Goal: Information Seeking & Learning: Learn about a topic

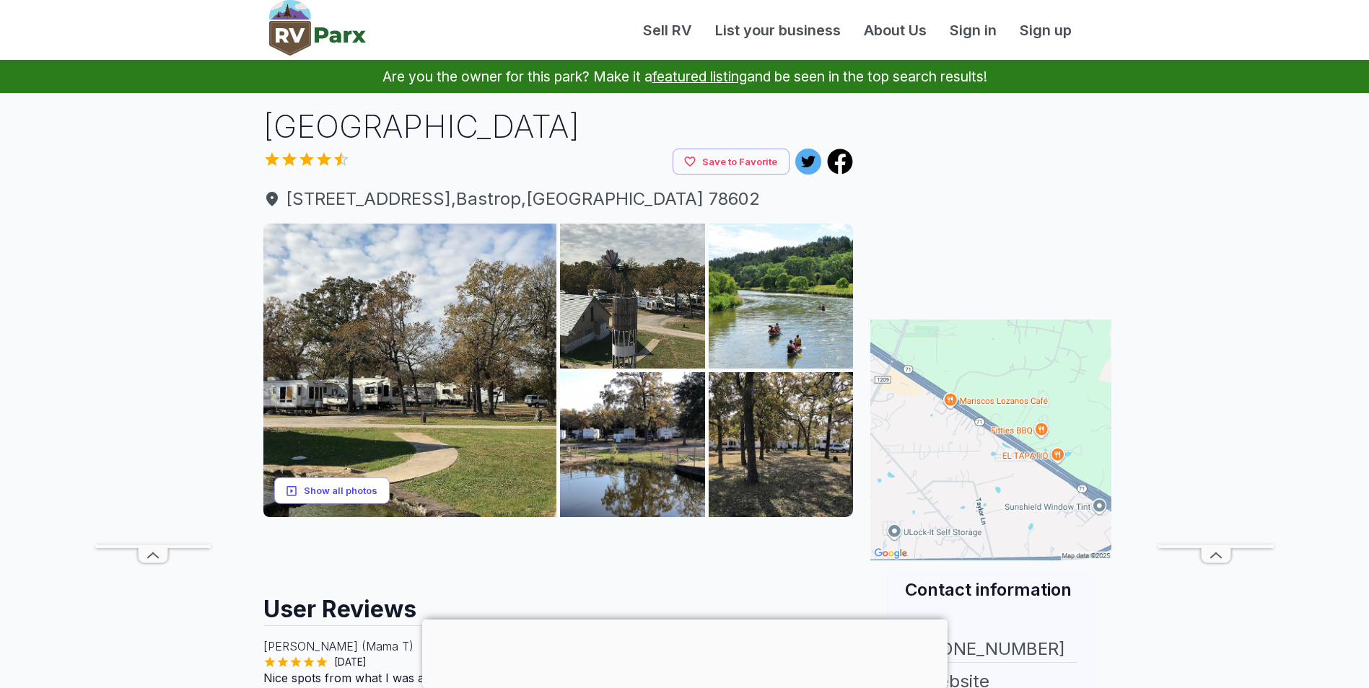
click at [360, 491] on button "Show all photos" at bounding box center [331, 491] width 115 height 27
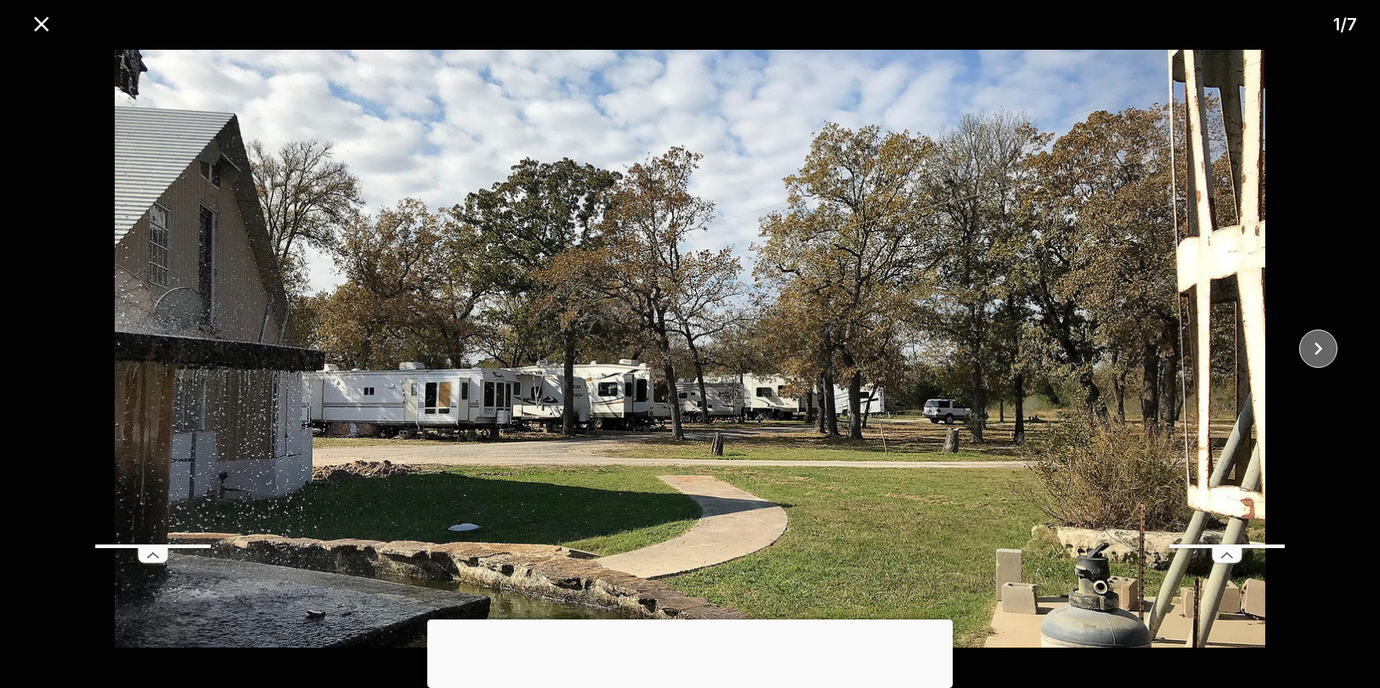
click at [1318, 348] on icon "close" at bounding box center [1317, 348] width 25 height 25
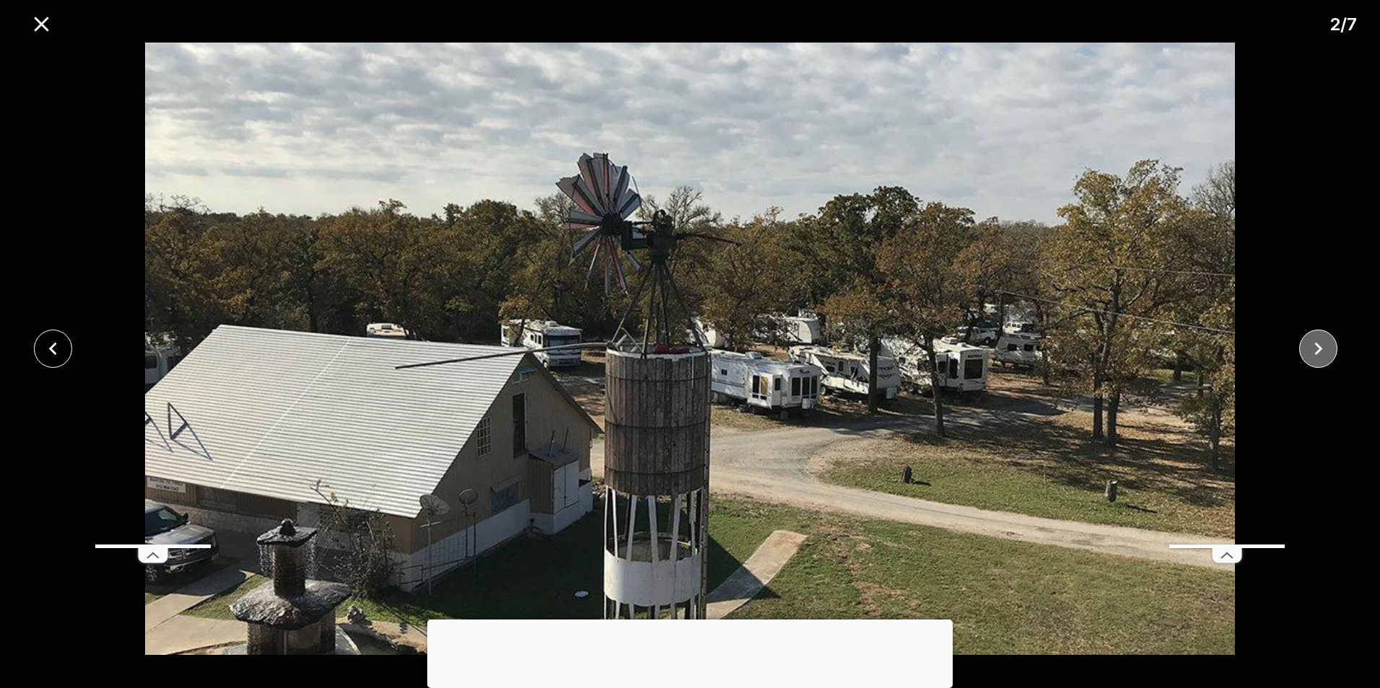
click at [1318, 348] on icon "close" at bounding box center [1317, 348] width 25 height 25
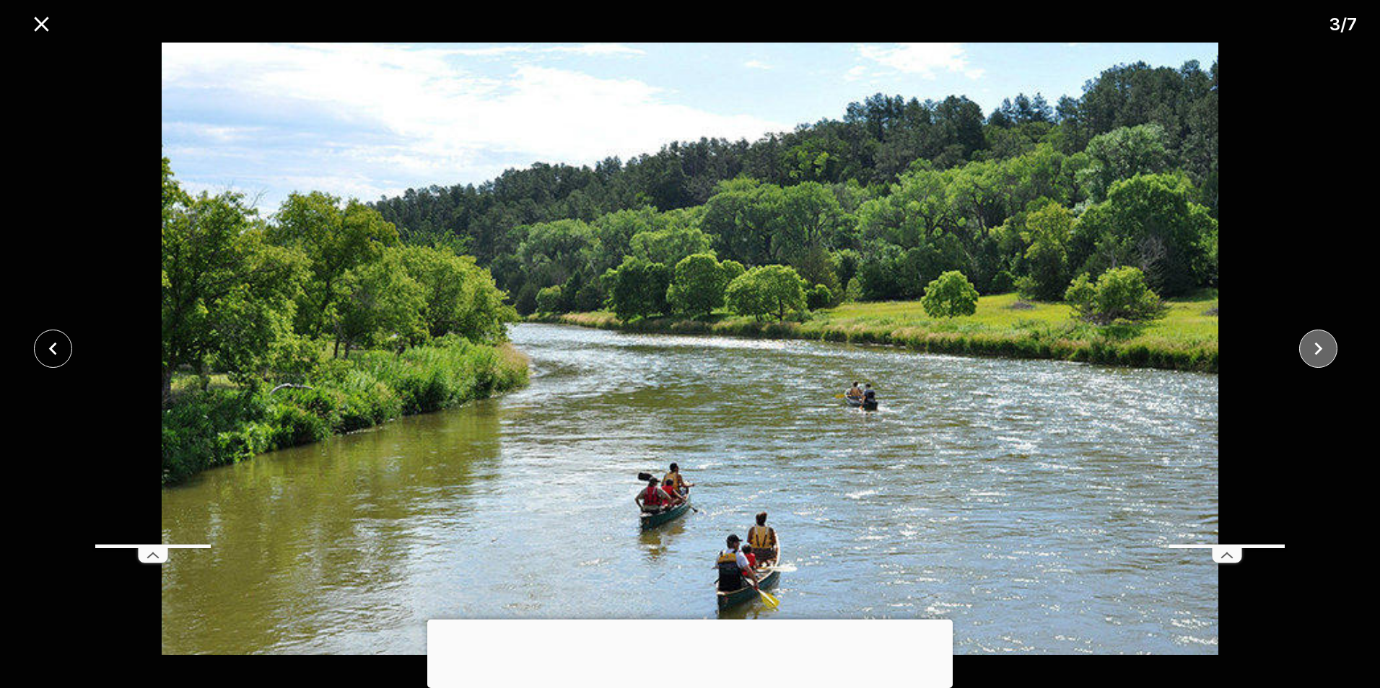
click at [1318, 348] on icon "close" at bounding box center [1317, 348] width 25 height 25
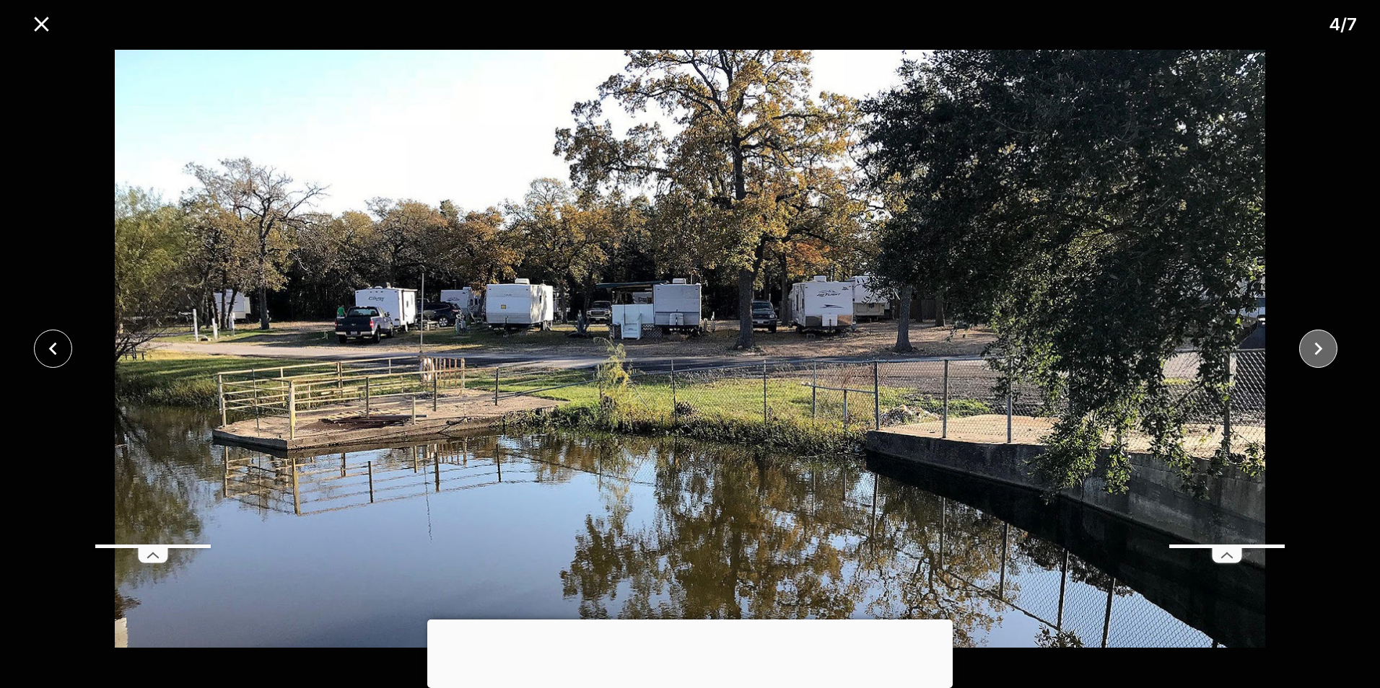
click at [1318, 348] on icon "close" at bounding box center [1317, 348] width 25 height 25
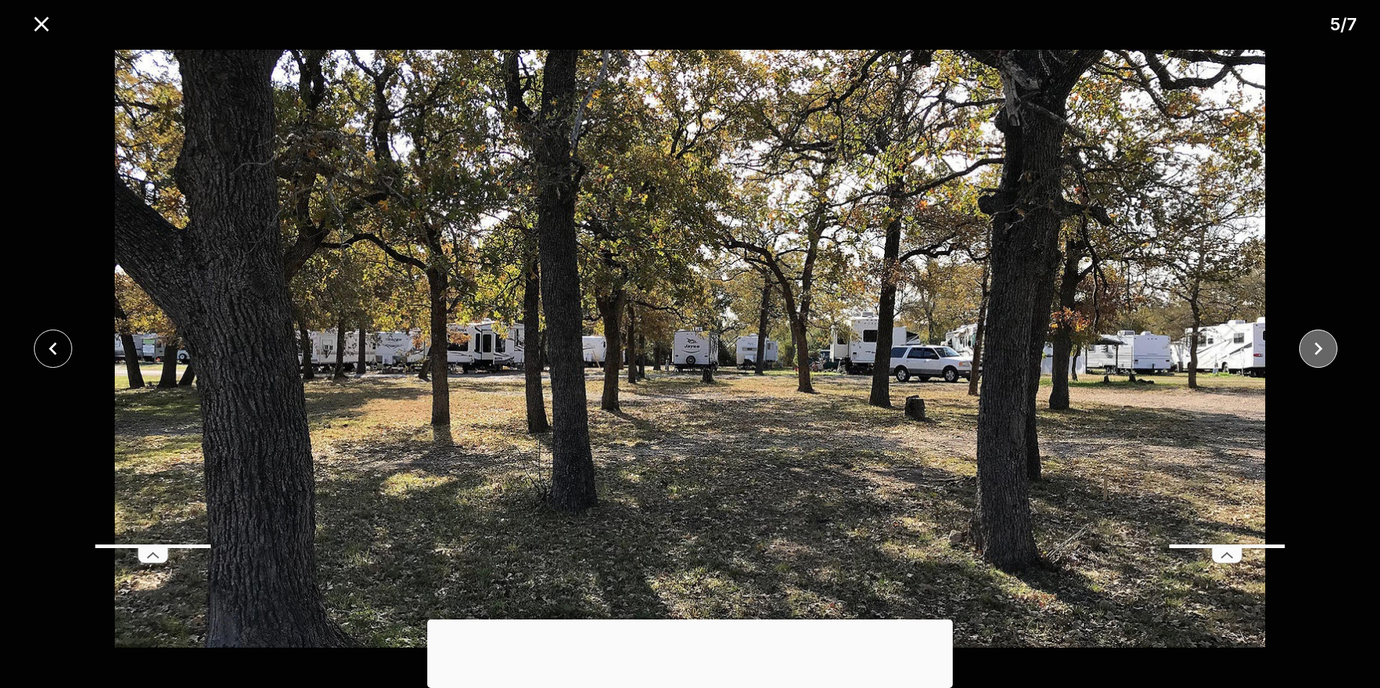
click at [1318, 348] on icon "close" at bounding box center [1317, 348] width 25 height 25
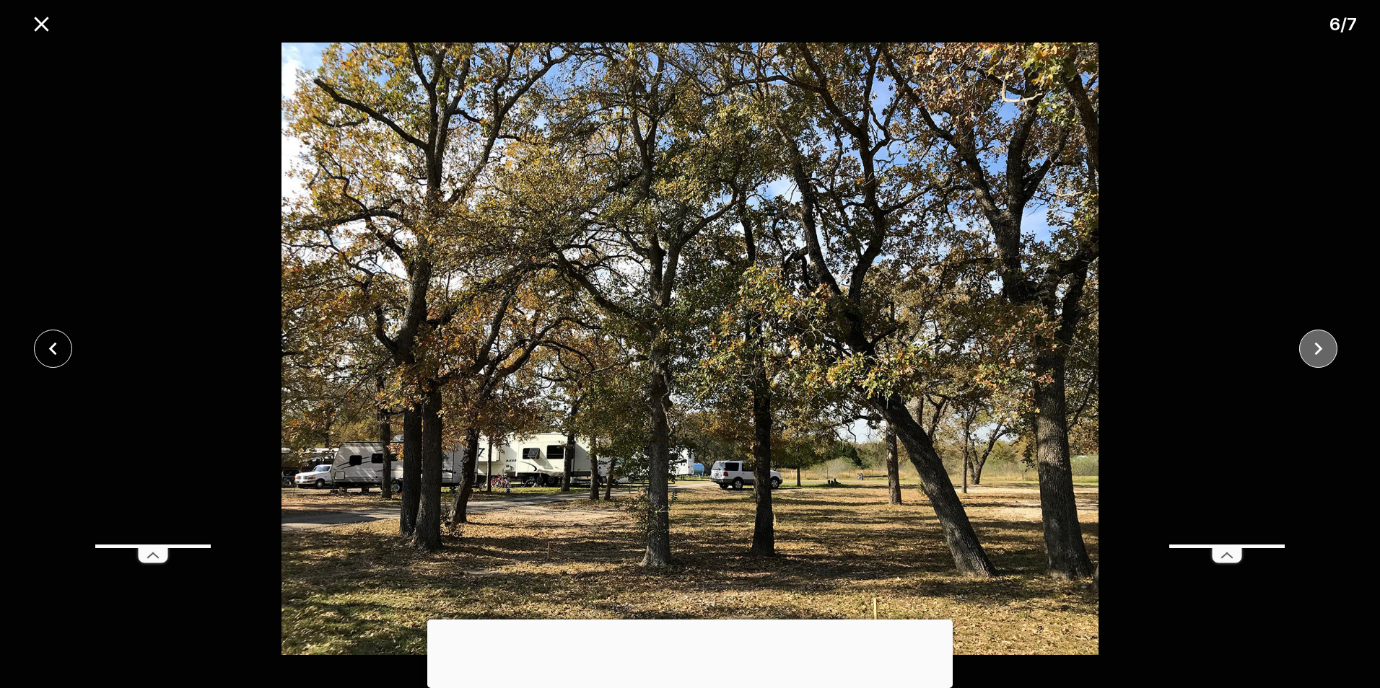
click at [1318, 348] on icon "close" at bounding box center [1317, 348] width 25 height 25
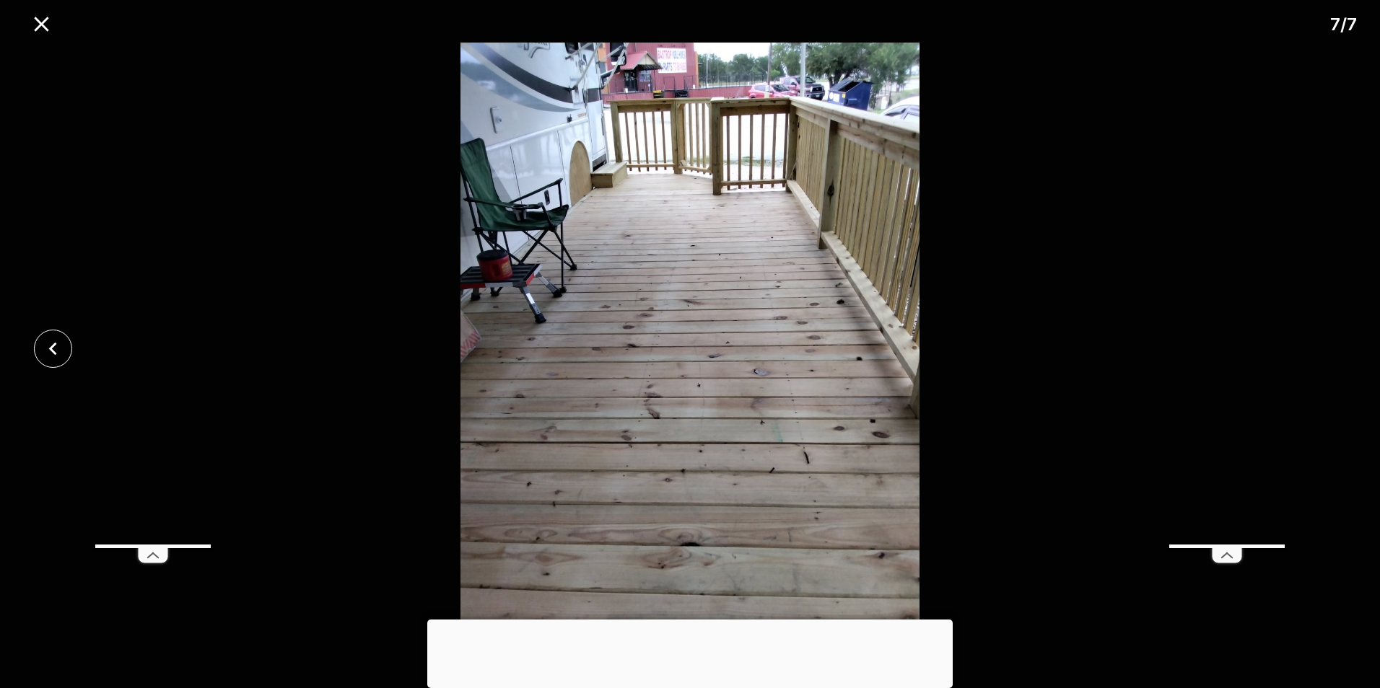
click at [1318, 348] on div at bounding box center [690, 349] width 1380 height 613
